Goal: Use online tool/utility: Utilize a website feature to perform a specific function

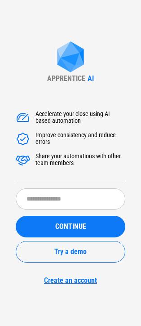
click at [74, 41] on img at bounding box center [71, 57] width 36 height 33
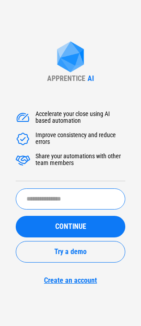
click at [64, 201] on input "text" at bounding box center [71, 198] width 110 height 21
type input "*****"
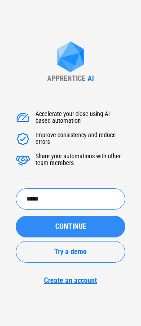
click at [61, 220] on button "CONTINUE" at bounding box center [71, 227] width 110 height 22
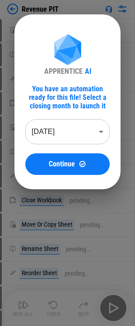
click at [74, 139] on body "Revenue PIT Move Or Copy Sheet pending... Rename Sheet pending... Reorder Sheet…" at bounding box center [67, 163] width 135 height 326
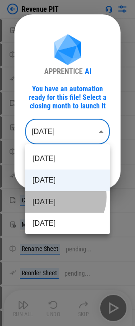
click at [60, 197] on li "Jul 2025" at bounding box center [67, 202] width 84 height 22
type input "********"
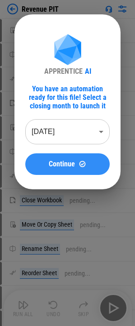
click at [60, 164] on span "Continue" at bounding box center [62, 164] width 26 height 7
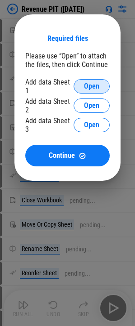
click at [87, 85] on span "Open" at bounding box center [91, 86] width 15 height 7
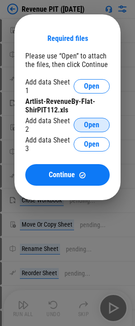
click at [94, 122] on span "Open" at bounding box center [91, 124] width 15 height 7
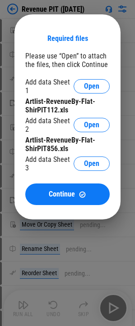
click at [77, 156] on div "Add data Sheet 3 Open" at bounding box center [67, 163] width 84 height 17
click at [79, 157] on button "Open" at bounding box center [91, 164] width 36 height 14
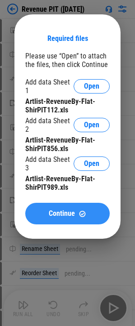
click at [55, 210] on span "Continue" at bounding box center [62, 213] width 26 height 7
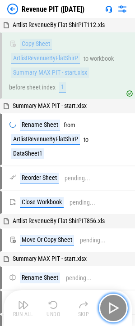
click at [116, 312] on img "button" at bounding box center [113, 308] width 14 height 14
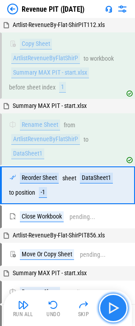
click at [116, 312] on img "button" at bounding box center [113, 308] width 14 height 14
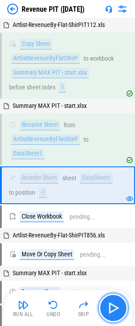
click at [116, 312] on img "button" at bounding box center [113, 308] width 14 height 14
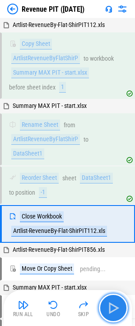
click at [116, 312] on img "button" at bounding box center [113, 308] width 14 height 14
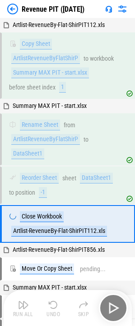
click at [116, 312] on div "Run All Undo Skip" at bounding box center [68, 308] width 119 height 29
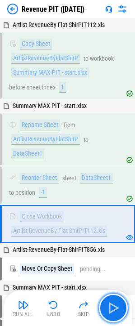
click at [116, 312] on img "button" at bounding box center [113, 308] width 14 height 14
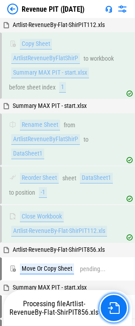
click at [116, 312] on img "button" at bounding box center [114, 308] width 12 height 12
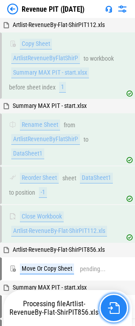
click at [116, 312] on img "button" at bounding box center [114, 308] width 12 height 12
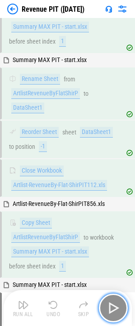
click at [116, 312] on img "button" at bounding box center [113, 308] width 14 height 14
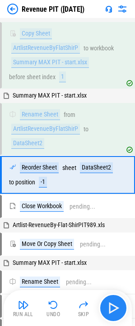
scroll to position [247, 0]
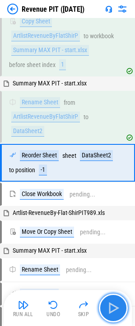
click at [116, 312] on img "button" at bounding box center [113, 308] width 14 height 14
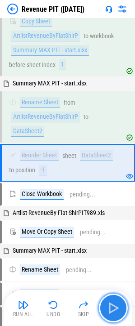
click at [116, 312] on img "button" at bounding box center [113, 308] width 14 height 14
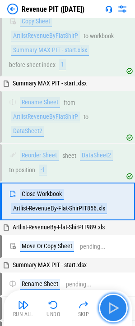
click at [116, 312] on img "button" at bounding box center [113, 308] width 14 height 14
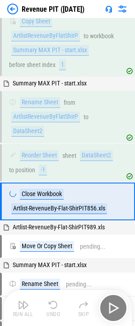
click at [116, 312] on div "Run All Undo Skip" at bounding box center [68, 308] width 119 height 29
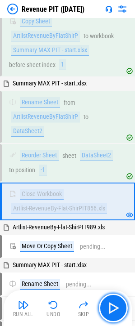
click at [116, 312] on img "button" at bounding box center [113, 308] width 14 height 14
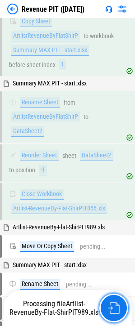
click at [116, 312] on img "button" at bounding box center [114, 308] width 12 height 12
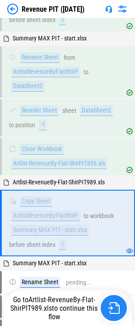
scroll to position [353, 0]
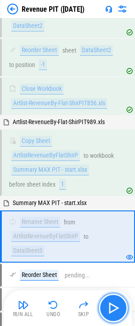
click at [116, 312] on img "button" at bounding box center [113, 308] width 14 height 14
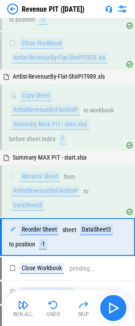
scroll to position [472, 0]
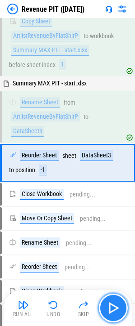
click at [116, 312] on img "button" at bounding box center [113, 308] width 14 height 14
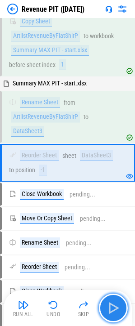
click at [116, 312] on img "button" at bounding box center [113, 308] width 14 height 14
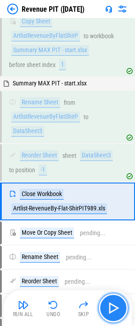
click at [116, 312] on img "button" at bounding box center [113, 308] width 14 height 14
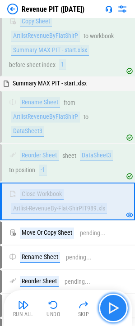
click at [116, 312] on img "button" at bounding box center [113, 308] width 14 height 14
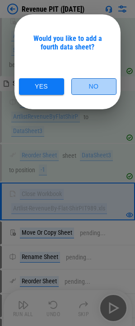
click at [98, 87] on button "No" at bounding box center [93, 86] width 45 height 17
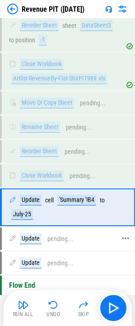
scroll to position [616, 0]
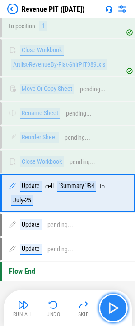
click at [103, 306] on button "button" at bounding box center [113, 308] width 29 height 29
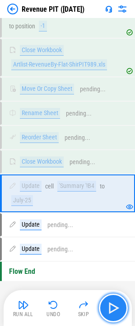
click at [104, 308] on button "button" at bounding box center [113, 308] width 29 height 29
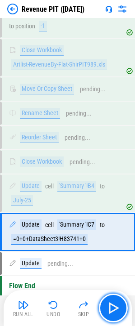
click at [107, 309] on img "button" at bounding box center [113, 308] width 14 height 14
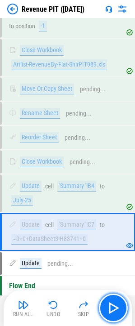
click at [107, 309] on img "button" at bounding box center [113, 308] width 14 height 14
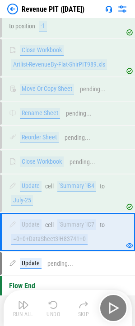
click at [107, 309] on div "Run All Undo Skip" at bounding box center [68, 308] width 119 height 29
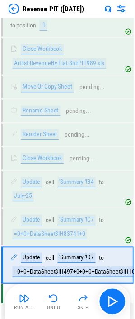
scroll to position [652, 0]
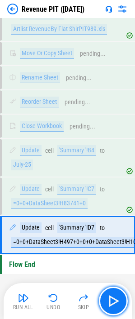
click at [107, 309] on button "button" at bounding box center [113, 301] width 29 height 29
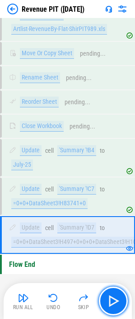
click at [107, 309] on button "button" at bounding box center [113, 301] width 29 height 29
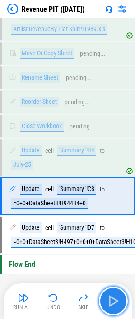
click at [105, 307] on button "button" at bounding box center [113, 301] width 29 height 29
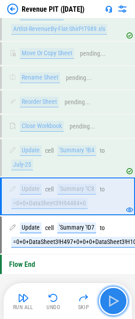
click at [105, 307] on button "button" at bounding box center [113, 301] width 29 height 29
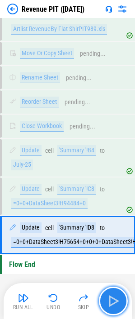
click at [105, 307] on button "button" at bounding box center [113, 301] width 29 height 29
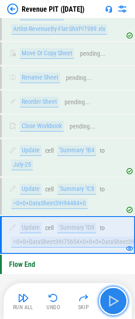
click at [105, 307] on button "button" at bounding box center [113, 301] width 29 height 29
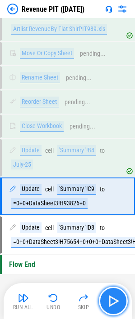
click at [105, 307] on button "button" at bounding box center [113, 301] width 29 height 29
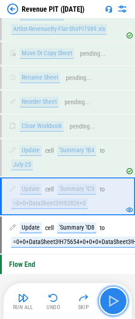
click at [105, 307] on button "button" at bounding box center [113, 301] width 29 height 29
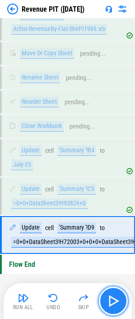
click at [105, 307] on button "button" at bounding box center [113, 301] width 29 height 29
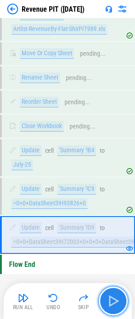
click at [105, 307] on button "button" at bounding box center [113, 301] width 29 height 29
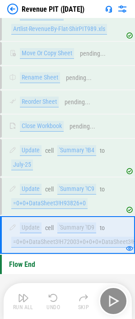
click at [105, 307] on div "Run All Undo Skip" at bounding box center [68, 301] width 119 height 29
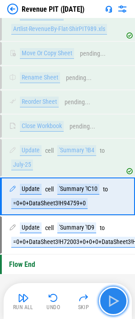
click at [105, 307] on button "button" at bounding box center [113, 301] width 29 height 29
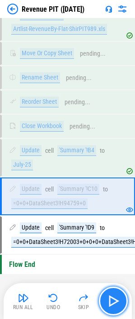
click at [105, 307] on button "button" at bounding box center [113, 301] width 29 height 29
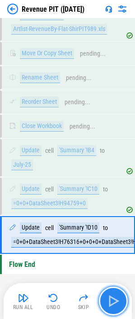
click at [105, 307] on button "button" at bounding box center [113, 301] width 29 height 29
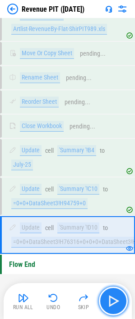
click at [105, 307] on button "button" at bounding box center [113, 301] width 29 height 29
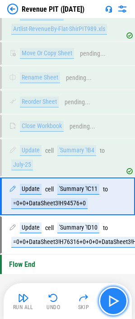
click at [105, 307] on button "button" at bounding box center [113, 301] width 29 height 29
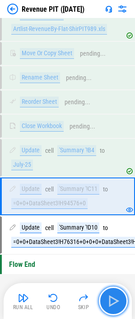
click at [105, 307] on button "button" at bounding box center [113, 301] width 29 height 29
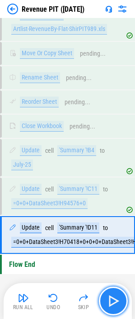
click at [105, 307] on button "button" at bounding box center [113, 301] width 29 height 29
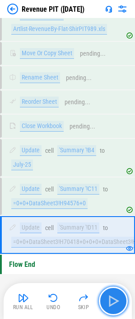
click at [105, 307] on button "button" at bounding box center [113, 301] width 29 height 29
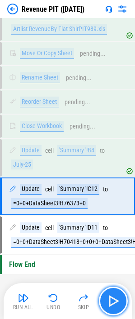
click at [105, 307] on button "button" at bounding box center [113, 301] width 29 height 29
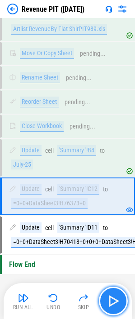
click at [105, 307] on button "button" at bounding box center [113, 301] width 29 height 29
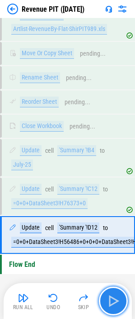
click at [105, 307] on button "button" at bounding box center [113, 301] width 29 height 29
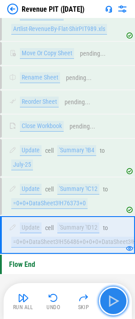
click at [105, 307] on button "button" at bounding box center [113, 301] width 29 height 29
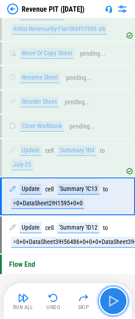
click at [105, 307] on button "button" at bounding box center [113, 301] width 29 height 29
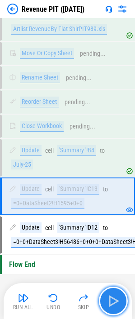
click at [105, 307] on button "button" at bounding box center [113, 301] width 29 height 29
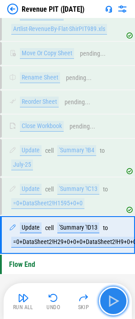
click at [105, 307] on button "button" at bounding box center [113, 301] width 29 height 29
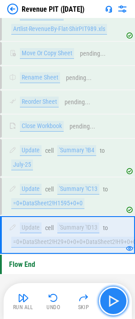
click at [105, 307] on button "button" at bounding box center [113, 301] width 29 height 29
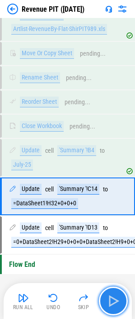
click at [105, 307] on button "button" at bounding box center [113, 301] width 29 height 29
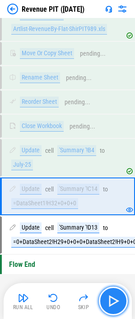
click at [105, 307] on button "button" at bounding box center [113, 301] width 29 height 29
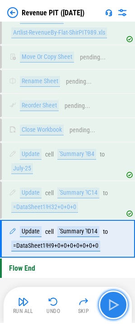
scroll to position [645, 0]
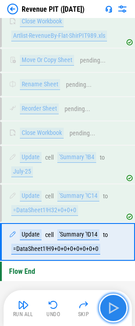
click at [105, 307] on button "button" at bounding box center [113, 308] width 29 height 29
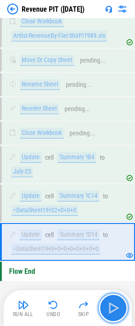
click at [105, 307] on button "button" at bounding box center [113, 308] width 29 height 29
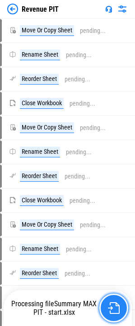
click at [115, 311] on img "button" at bounding box center [114, 308] width 12 height 12
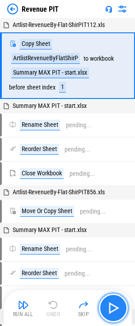
click at [116, 312] on img "button" at bounding box center [113, 308] width 14 height 14
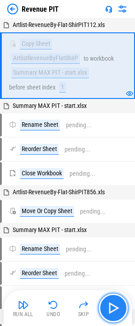
click at [116, 312] on img "button" at bounding box center [113, 308] width 14 height 14
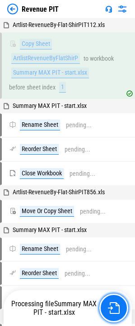
click at [116, 312] on img "button" at bounding box center [114, 308] width 12 height 12
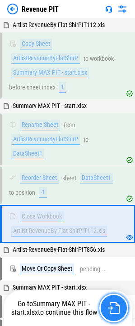
click at [116, 312] on img "button" at bounding box center [114, 308] width 12 height 12
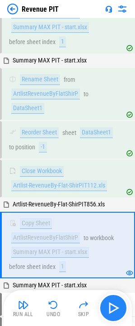
scroll to position [128, 0]
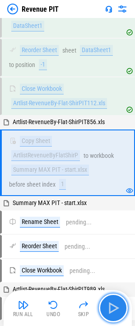
click at [116, 312] on img "button" at bounding box center [113, 308] width 14 height 14
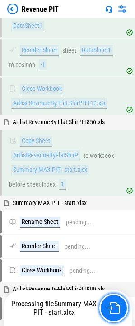
click at [116, 312] on img "button" at bounding box center [114, 308] width 12 height 12
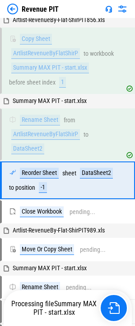
scroll to position [247, 0]
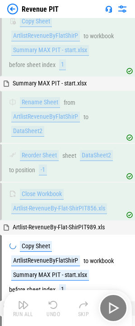
click at [116, 312] on div "Run All Undo Skip" at bounding box center [68, 308] width 119 height 29
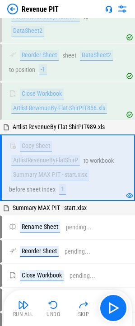
scroll to position [353, 0]
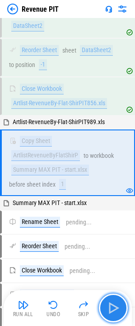
click at [116, 312] on img "button" at bounding box center [113, 308] width 14 height 14
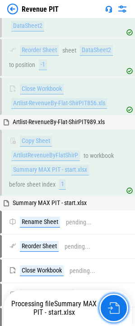
click at [116, 312] on img "button" at bounding box center [114, 308] width 12 height 12
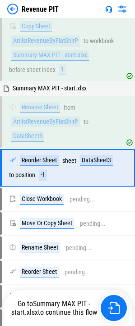
scroll to position [472, 0]
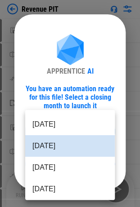
click at [77, 134] on body "Revenue PIT Move Or Copy Sheet pending... Rename Sheet pending... Reorder Sheet…" at bounding box center [70, 103] width 140 height 207
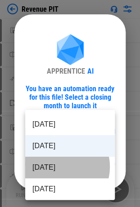
click at [58, 167] on li "[DATE]" at bounding box center [70, 168] width 90 height 22
type input "********"
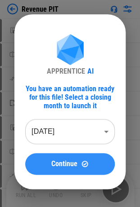
click at [60, 162] on span "Continue" at bounding box center [64, 164] width 26 height 7
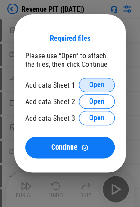
click at [100, 79] on button "Open" at bounding box center [97, 85] width 36 height 14
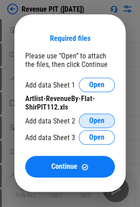
click at [92, 124] on span "Open" at bounding box center [96, 120] width 15 height 7
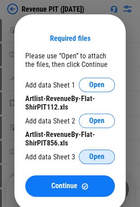
click at [96, 161] on span "Open" at bounding box center [96, 156] width 15 height 7
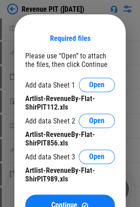
scroll to position [27, 0]
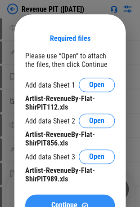
click at [81, 204] on img at bounding box center [85, 206] width 8 height 8
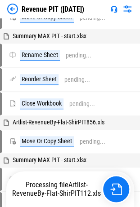
scroll to position [40, 0]
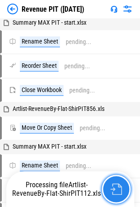
click at [119, 186] on img "button" at bounding box center [116, 190] width 12 height 12
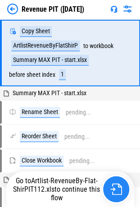
scroll to position [0, 0]
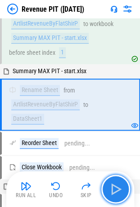
click at [114, 189] on img "button" at bounding box center [115, 189] width 14 height 14
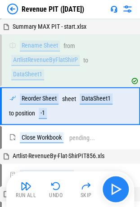
scroll to position [80, 0]
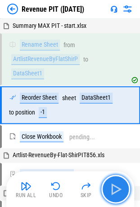
click at [114, 189] on img "button" at bounding box center [115, 189] width 14 height 14
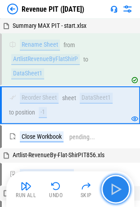
click at [114, 189] on img "button" at bounding box center [115, 189] width 14 height 14
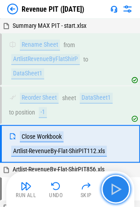
click at [114, 189] on img "button" at bounding box center [115, 189] width 14 height 14
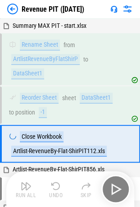
click at [114, 189] on div "Run All Undo Skip" at bounding box center [71, 189] width 119 height 29
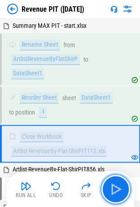
click at [114, 189] on img "button" at bounding box center [115, 189] width 14 height 14
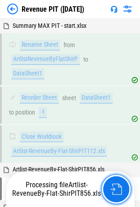
click at [114, 189] on img "button" at bounding box center [116, 190] width 12 height 12
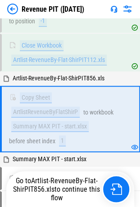
scroll to position [185, 0]
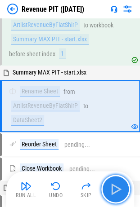
click at [121, 191] on img "button" at bounding box center [115, 189] width 14 height 14
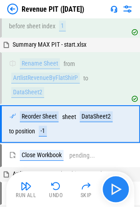
scroll to position [304, 0]
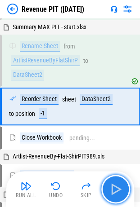
click at [121, 192] on img "button" at bounding box center [115, 189] width 14 height 14
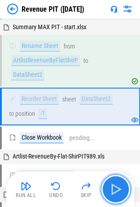
click at [121, 192] on img "button" at bounding box center [115, 189] width 14 height 14
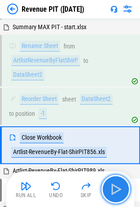
click at [121, 193] on img "button" at bounding box center [115, 189] width 14 height 14
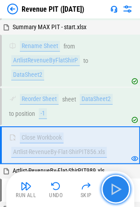
click at [121, 193] on img "button" at bounding box center [115, 189] width 14 height 14
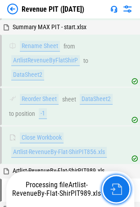
click at [121, 193] on button "button" at bounding box center [116, 189] width 29 height 29
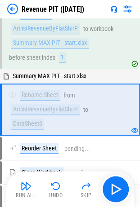
scroll to position [481, 0]
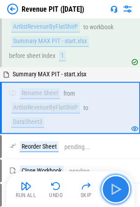
click at [114, 188] on img "button" at bounding box center [115, 189] width 14 height 14
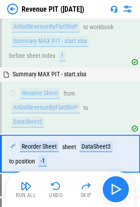
scroll to position [527, 0]
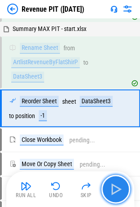
click at [115, 188] on img "button" at bounding box center [115, 189] width 14 height 14
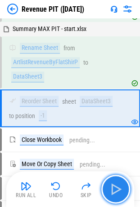
click at [115, 188] on img "button" at bounding box center [115, 189] width 14 height 14
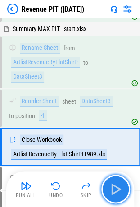
click at [115, 188] on img "button" at bounding box center [115, 189] width 14 height 14
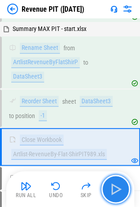
click at [115, 188] on img "button" at bounding box center [115, 189] width 14 height 14
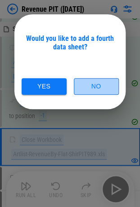
click at [90, 86] on button "No" at bounding box center [96, 86] width 45 height 17
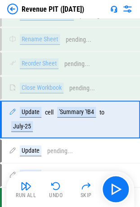
scroll to position [700, 0]
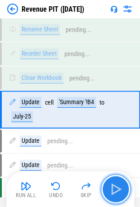
click at [116, 187] on img "button" at bounding box center [115, 189] width 14 height 14
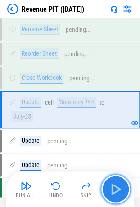
click at [116, 187] on img "button" at bounding box center [115, 189] width 14 height 14
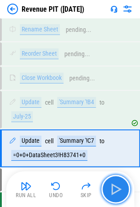
click at [117, 187] on img "button" at bounding box center [115, 189] width 14 height 14
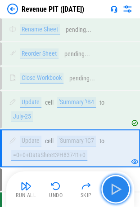
click at [110, 191] on img "button" at bounding box center [115, 189] width 14 height 14
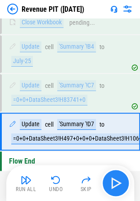
scroll to position [764, 0]
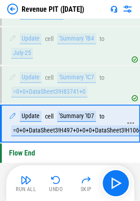
click at [17, 125] on div "=0+0+DataSheet3!H497+0+0+0+DataSheet3!H106+0" at bounding box center [79, 130] width 136 height 11
click at [26, 125] on div "=0+0+DataSheet3!H497+0+0+0+DataSheet3!H106+0" at bounding box center [79, 130] width 136 height 11
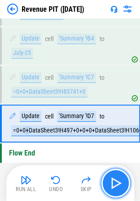
click at [118, 180] on img "button" at bounding box center [115, 182] width 14 height 14
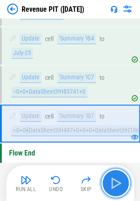
click at [124, 184] on button "button" at bounding box center [115, 182] width 29 height 29
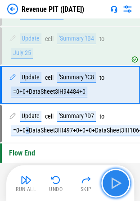
click at [108, 177] on button "button" at bounding box center [115, 182] width 29 height 29
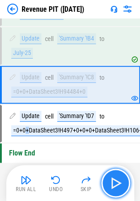
click at [108, 177] on button "button" at bounding box center [115, 182] width 29 height 29
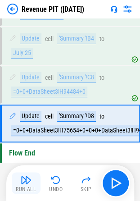
click at [31, 181] on img "button" at bounding box center [26, 179] width 11 height 11
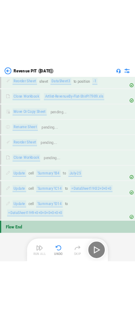
scroll to position [574, 0]
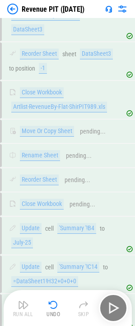
click at [9, 11] on img at bounding box center [12, 9] width 11 height 11
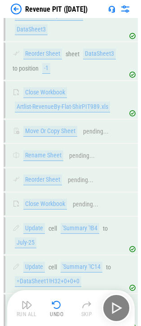
scroll to position [0, 0]
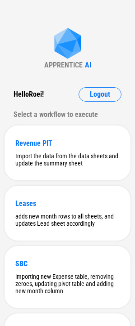
click at [45, 70] on div "APPRENTICE AI Hello Roei ! Logout Select a workflow to execute Revenue PIT Impo…" at bounding box center [67, 312] width 135 height 624
click at [96, 106] on div "Hello Roei ! Logout Select a workflow to execute" at bounding box center [67, 104] width 126 height 35
click at [96, 98] on span "Logout" at bounding box center [100, 94] width 20 height 7
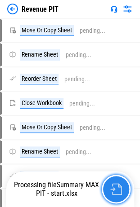
click at [109, 191] on button "button" at bounding box center [116, 189] width 29 height 29
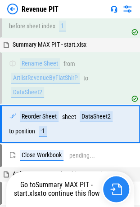
scroll to position [304, 0]
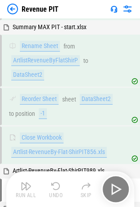
click at [121, 193] on div "Run All Undo Skip" at bounding box center [71, 189] width 119 height 29
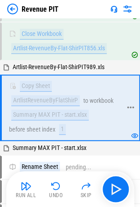
scroll to position [408, 0]
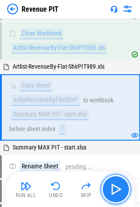
click at [116, 189] on img "button" at bounding box center [115, 189] width 14 height 14
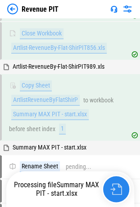
click at [114, 188] on img "button" at bounding box center [116, 190] width 12 height 12
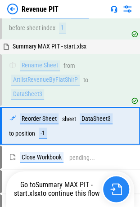
scroll to position [527, 0]
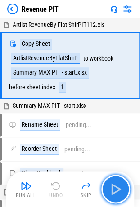
click at [110, 181] on button "button" at bounding box center [115, 189] width 29 height 29
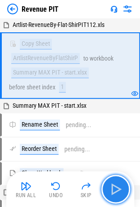
click at [114, 189] on img "button" at bounding box center [115, 189] width 14 height 14
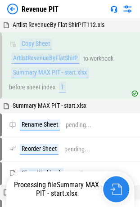
click at [114, 189] on img "button" at bounding box center [116, 190] width 12 height 12
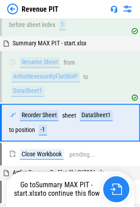
scroll to position [80, 0]
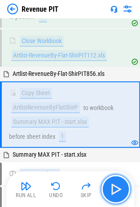
scroll to position [185, 0]
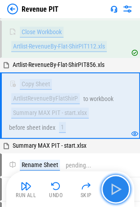
click at [123, 190] on button "button" at bounding box center [115, 189] width 29 height 29
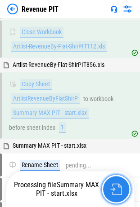
click at [121, 191] on img "button" at bounding box center [116, 190] width 12 height 12
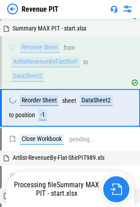
scroll to position [304, 0]
